Goal: Information Seeking & Learning: Learn about a topic

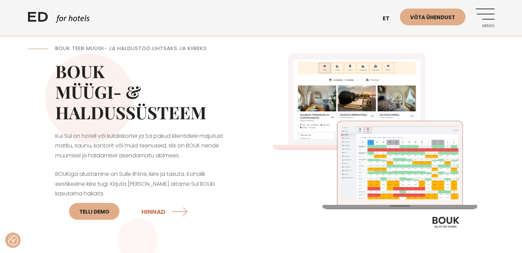
click at [344, 90] on img at bounding box center [377, 143] width 233 height 233
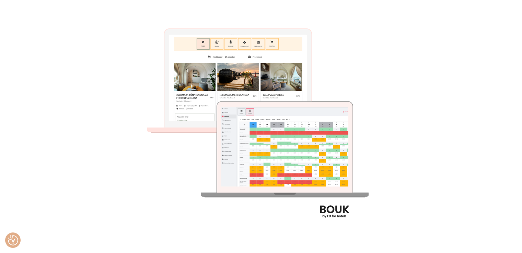
click at [236, 88] on img at bounding box center [260, 126] width 253 height 253
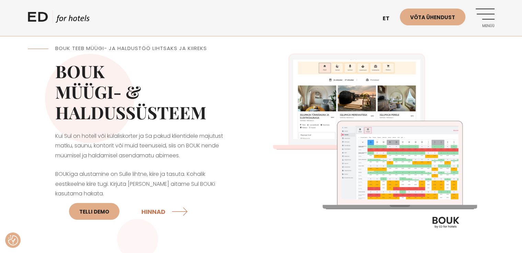
scroll to position [34, 0]
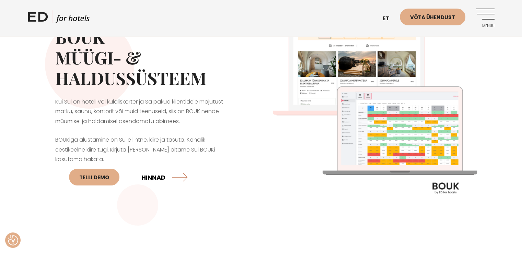
drag, startPoint x: 184, startPoint y: 176, endPoint x: 189, endPoint y: 177, distance: 4.8
click at [184, 176] on link "HINNAD" at bounding box center [165, 177] width 48 height 18
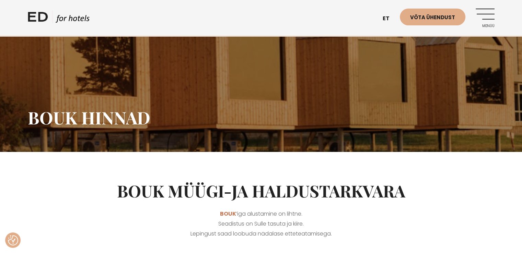
click at [490, 16] on link "Menüü" at bounding box center [484, 18] width 19 height 19
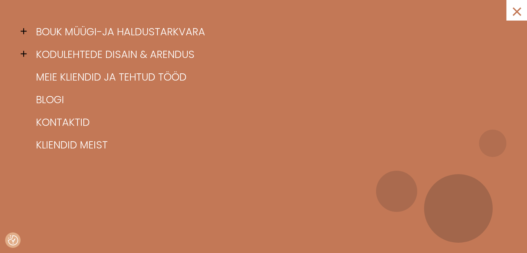
click at [27, 32] on span at bounding box center [26, 31] width 10 height 10
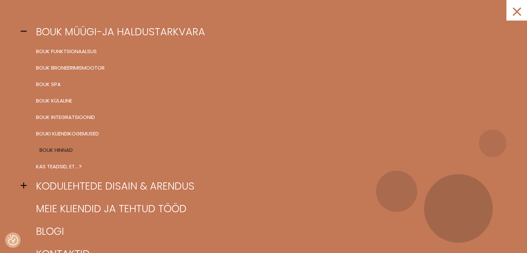
click at [45, 149] on link "BOUK hinnad" at bounding box center [271, 150] width 475 height 16
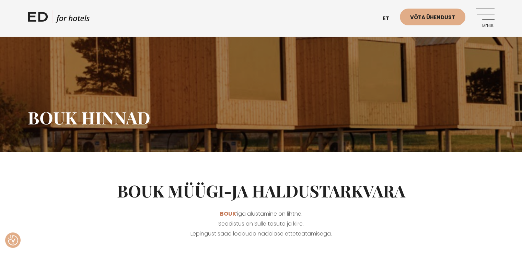
click at [491, 21] on link "Menüü" at bounding box center [484, 18] width 19 height 19
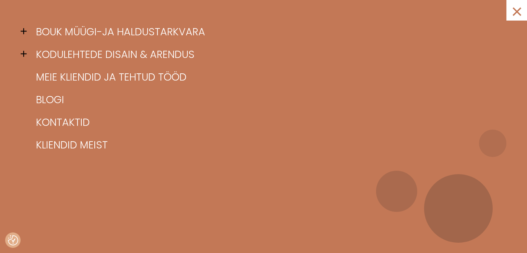
click at [26, 33] on span at bounding box center [26, 31] width 10 height 10
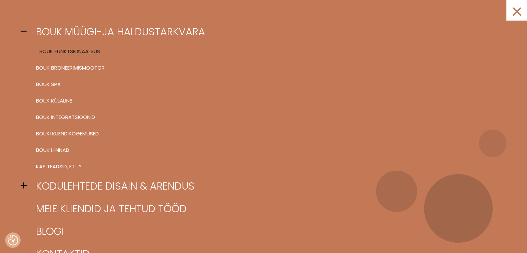
click at [75, 49] on link "BOUK FUNKTSIONAALSUS" at bounding box center [271, 51] width 475 height 16
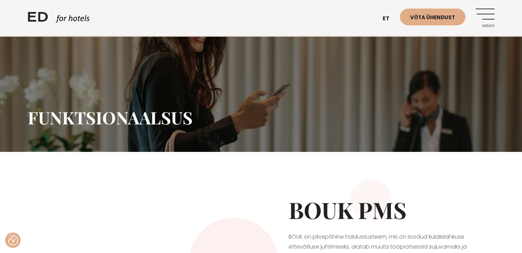
click at [496, 19] on div "ED HOTELS et EN Võta ühendust Menüü" at bounding box center [261, 18] width 480 height 36
click at [490, 18] on link "Menüü" at bounding box center [484, 18] width 19 height 19
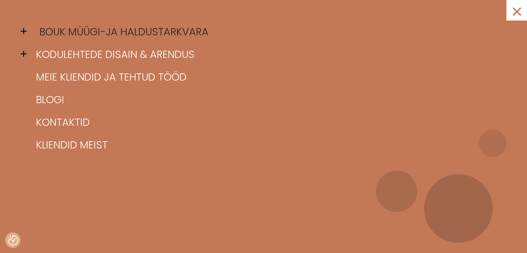
click at [49, 34] on link "BOUK müügi-ja haldustarkvara" at bounding box center [271, 32] width 475 height 23
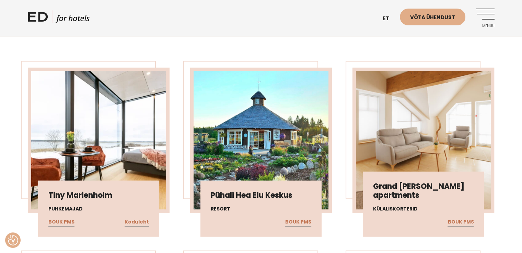
scroll to position [1543, 0]
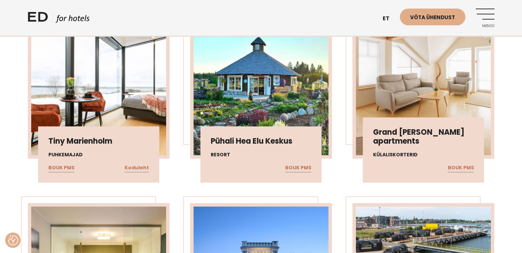
click at [100, 93] on img at bounding box center [98, 86] width 135 height 138
click at [134, 164] on link "Koduleht" at bounding box center [136, 168] width 24 height 9
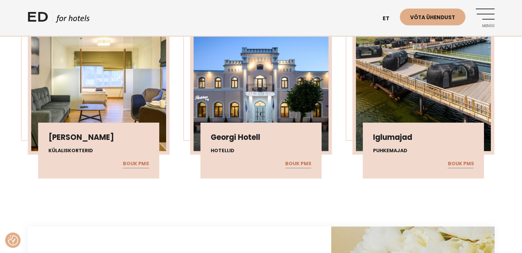
scroll to position [1749, 0]
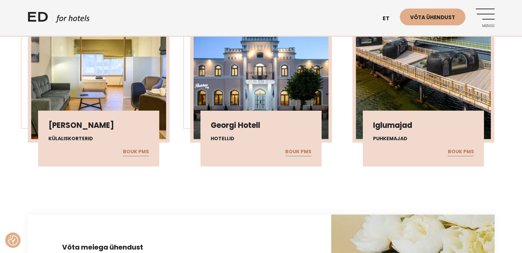
click at [387, 111] on div "Iglumajad Puhkemajad BOUK PMS" at bounding box center [422, 139] width 121 height 56
click at [465, 147] on link "BOUK PMS" at bounding box center [460, 151] width 26 height 9
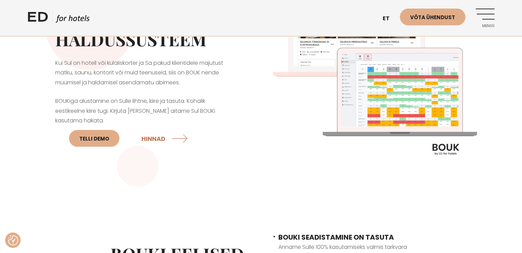
scroll to position [0, 0]
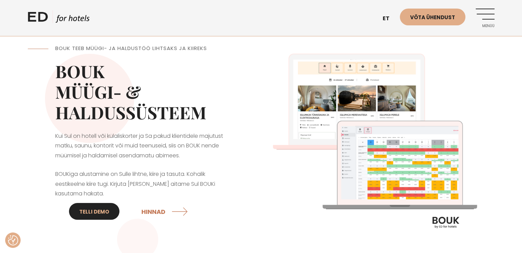
click at [98, 208] on link "Telli DEMO" at bounding box center [94, 211] width 50 height 17
click at [397, 158] on img at bounding box center [377, 143] width 233 height 233
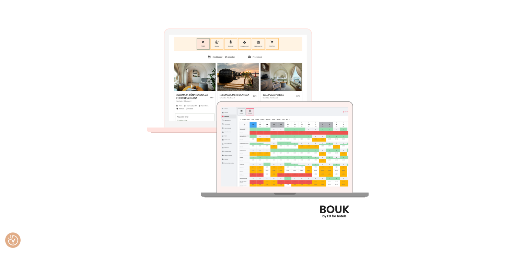
click at [313, 154] on img at bounding box center [260, 126] width 253 height 253
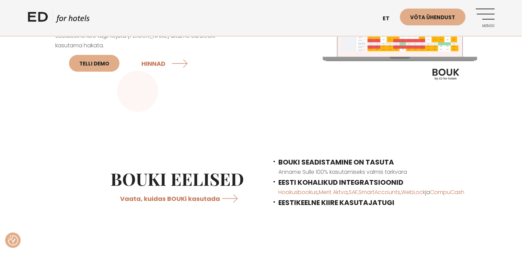
scroll to position [206, 0]
